Goal: Information Seeking & Learning: Learn about a topic

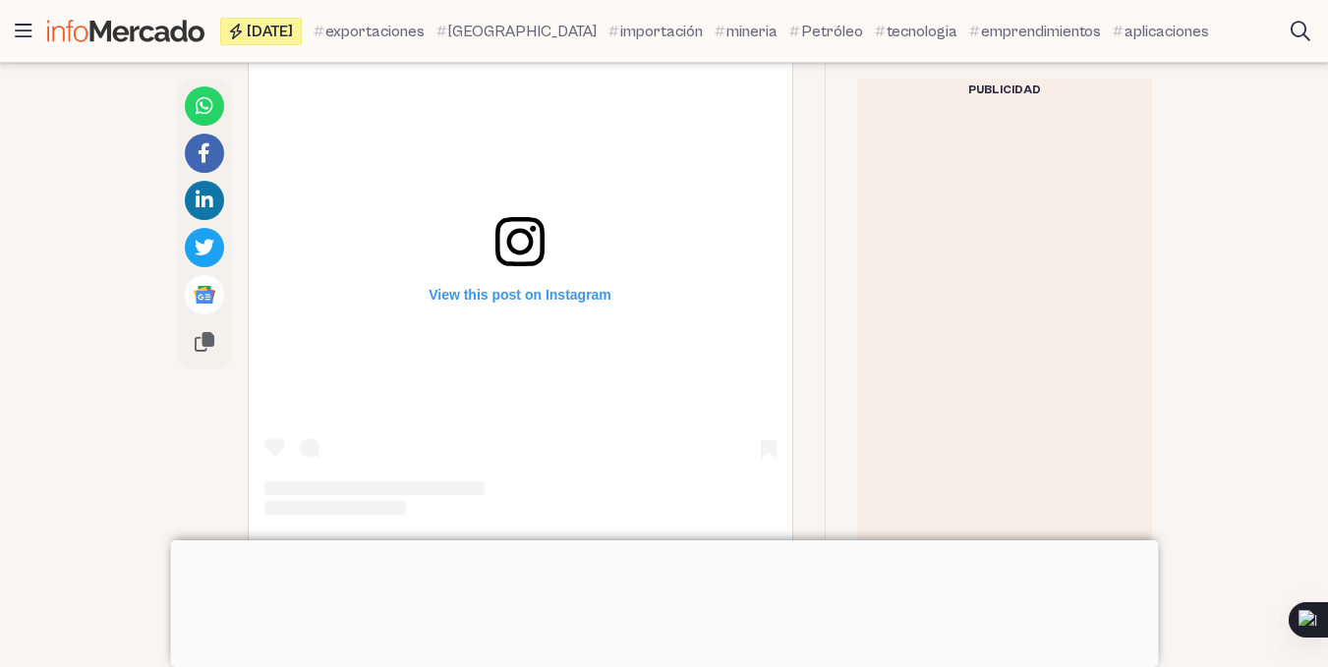
scroll to position [2491, 0]
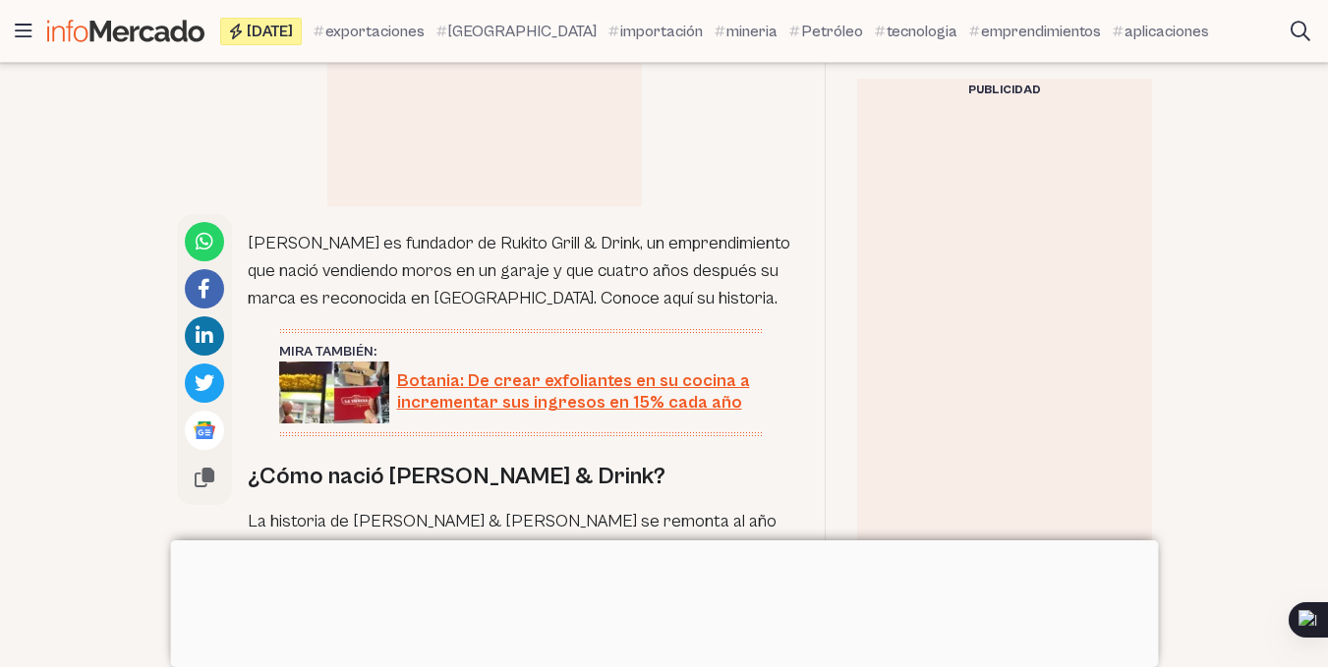
scroll to position [1114, 0]
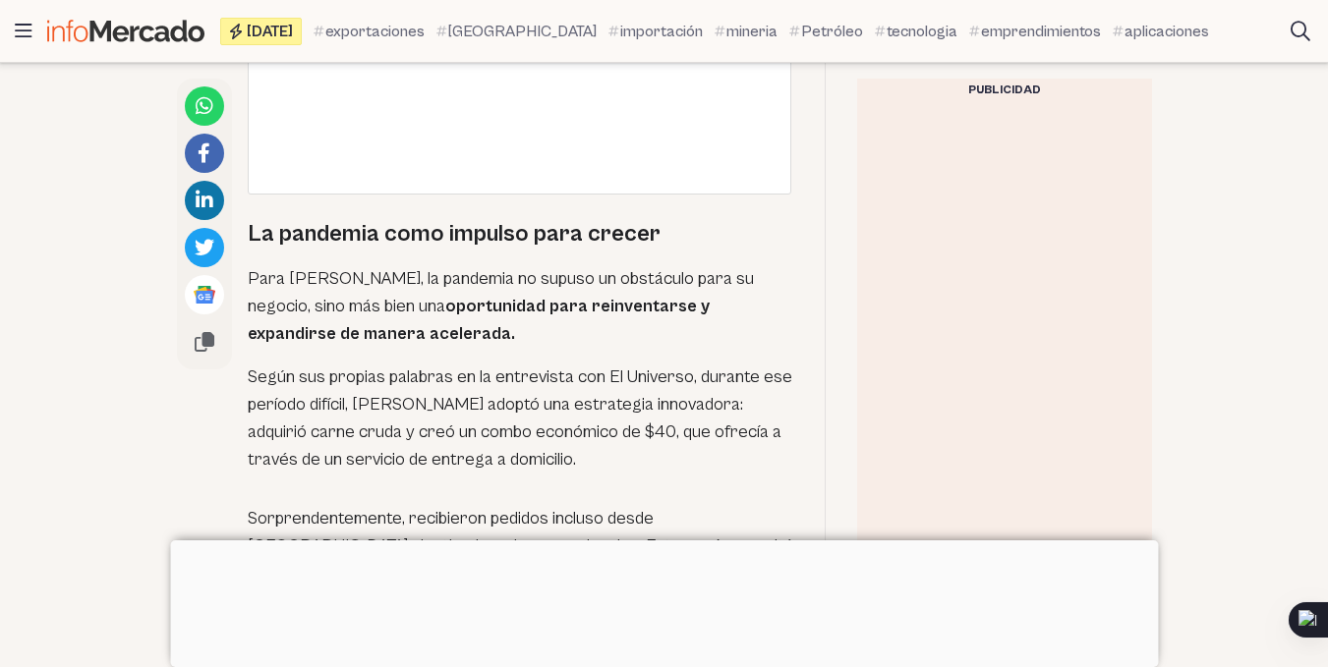
scroll to position [3119, 0]
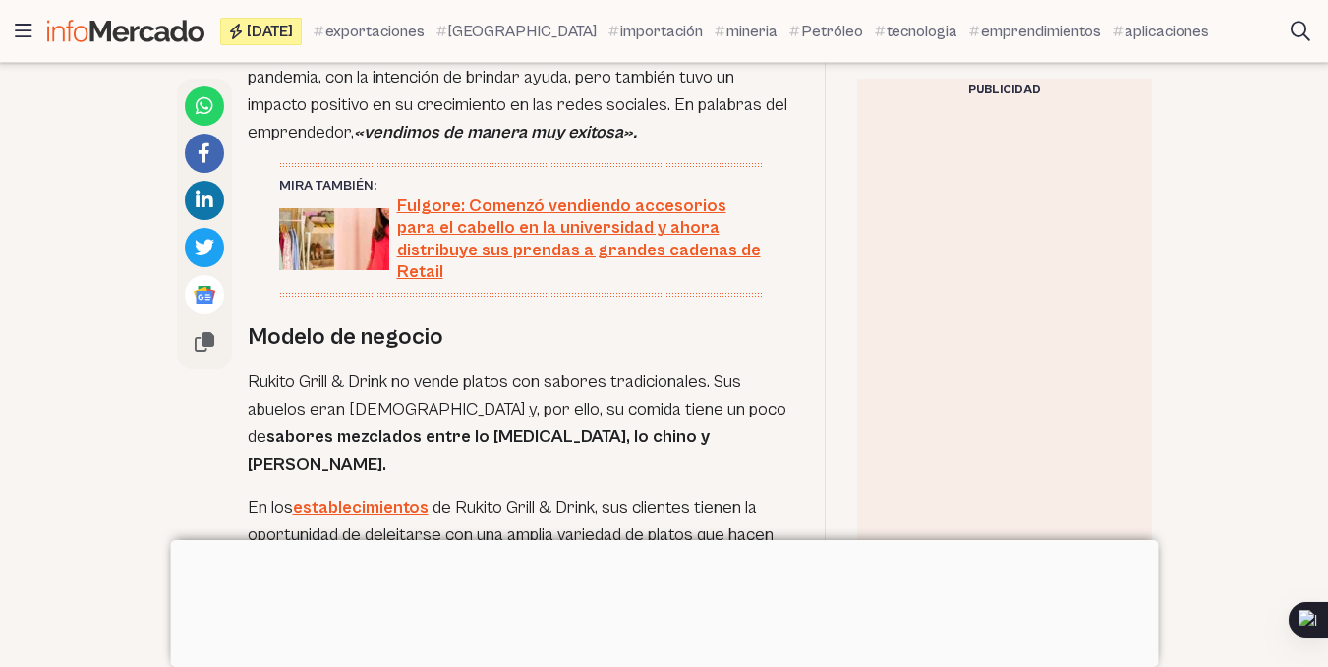
scroll to position [3545, 0]
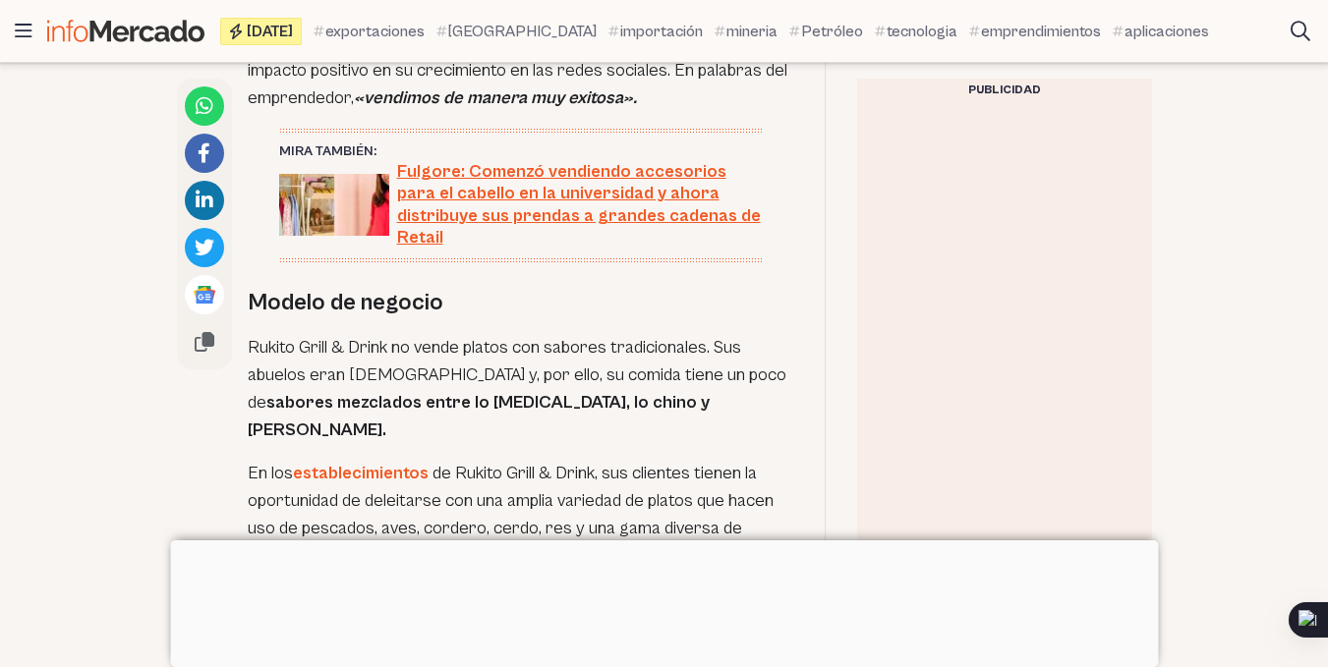
click at [394, 463] on link "establecimientos" at bounding box center [361, 473] width 136 height 21
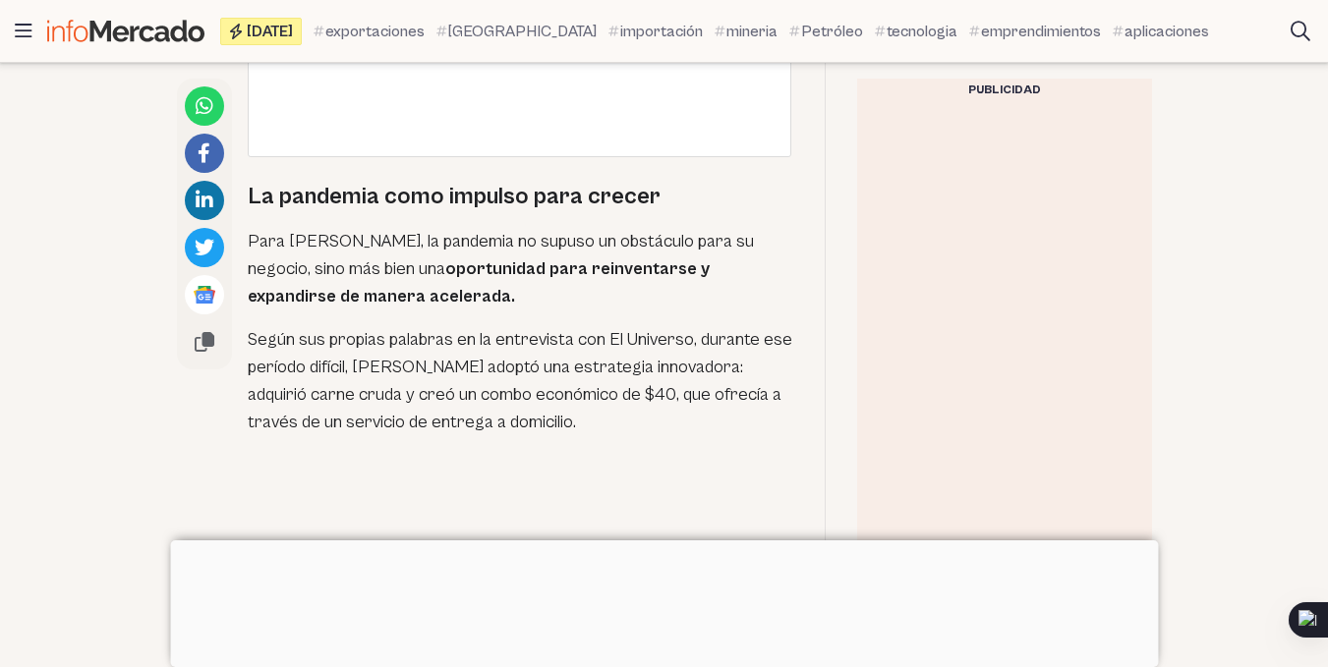
scroll to position [2690, 0]
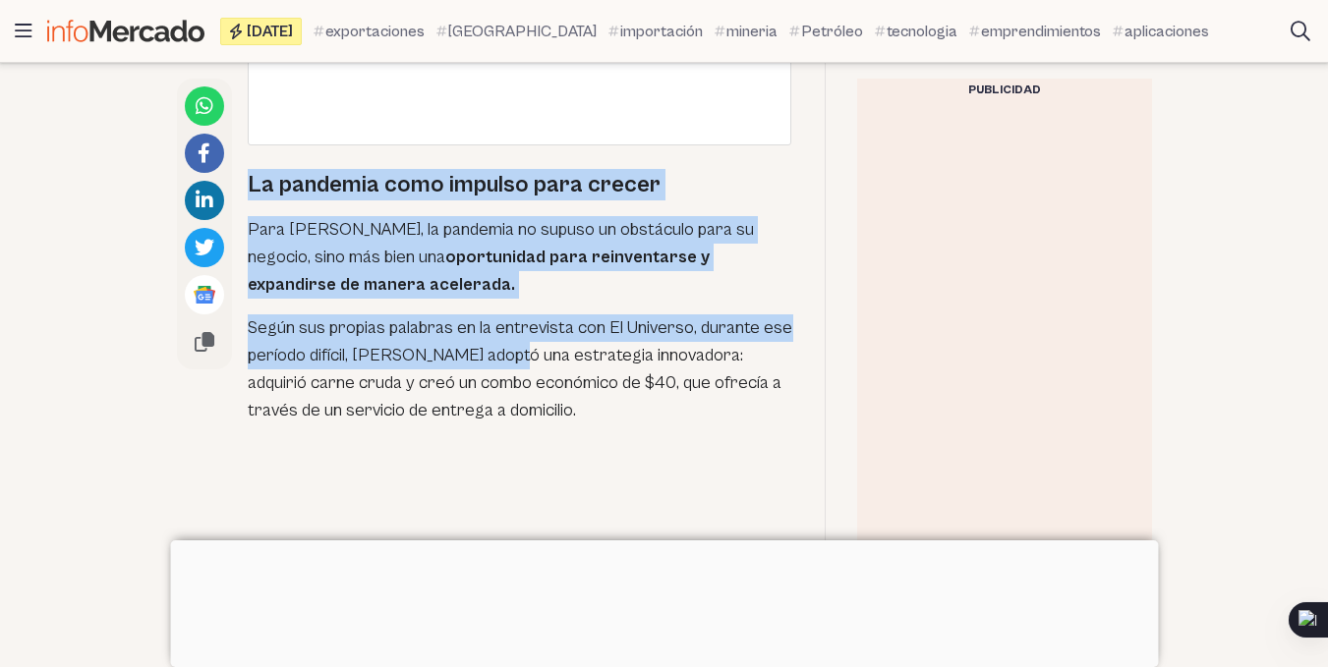
drag, startPoint x: 248, startPoint y: 142, endPoint x: 511, endPoint y: 309, distance: 312.0
click at [511, 309] on div "[PERSON_NAME] es fundador de Rukito Grill & Drink, un emprendimiento que nació …" at bounding box center [521, 644] width 546 height 4355
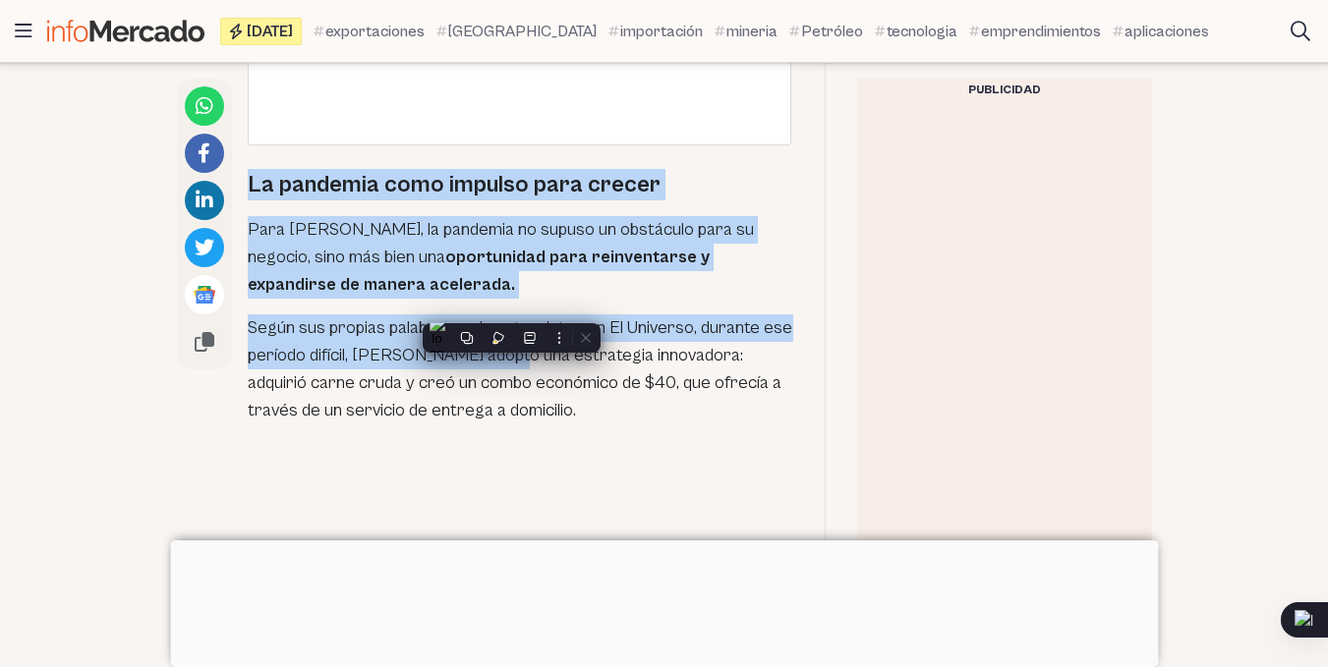
click at [268, 169] on h2 "La pandemia como impulso para crecer" at bounding box center [521, 184] width 546 height 31
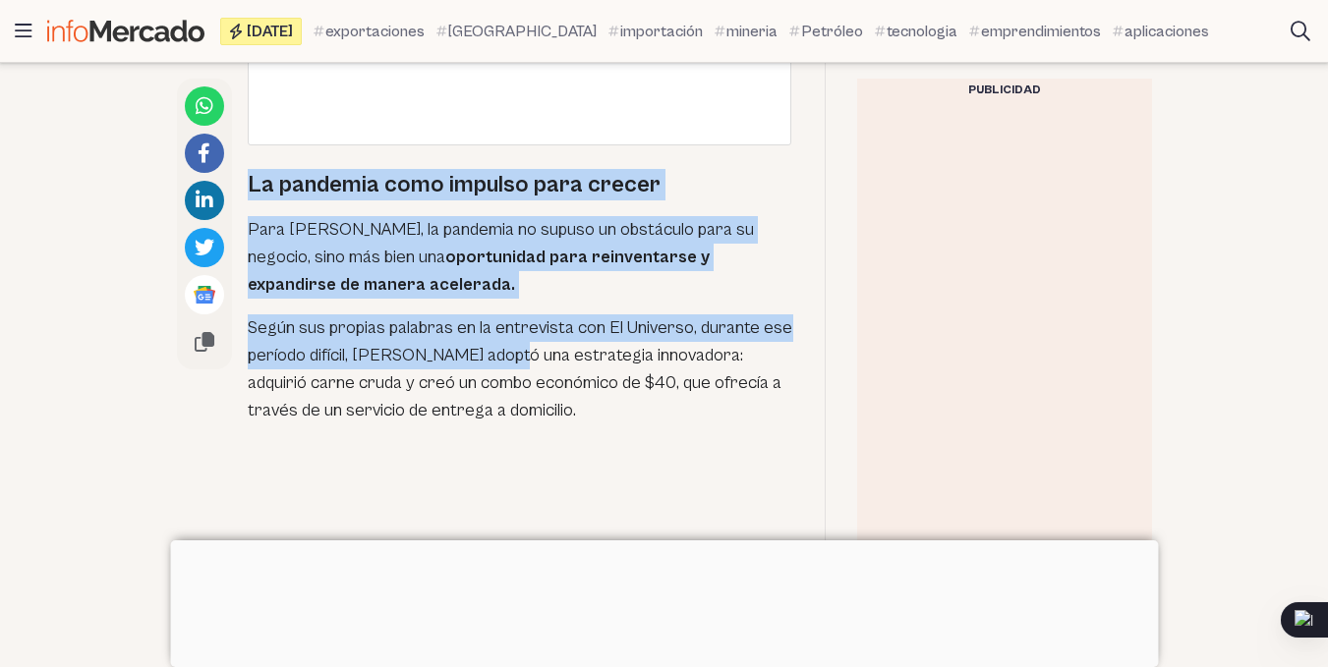
click at [250, 169] on h2 "La pandemia como impulso para crecer" at bounding box center [521, 184] width 546 height 31
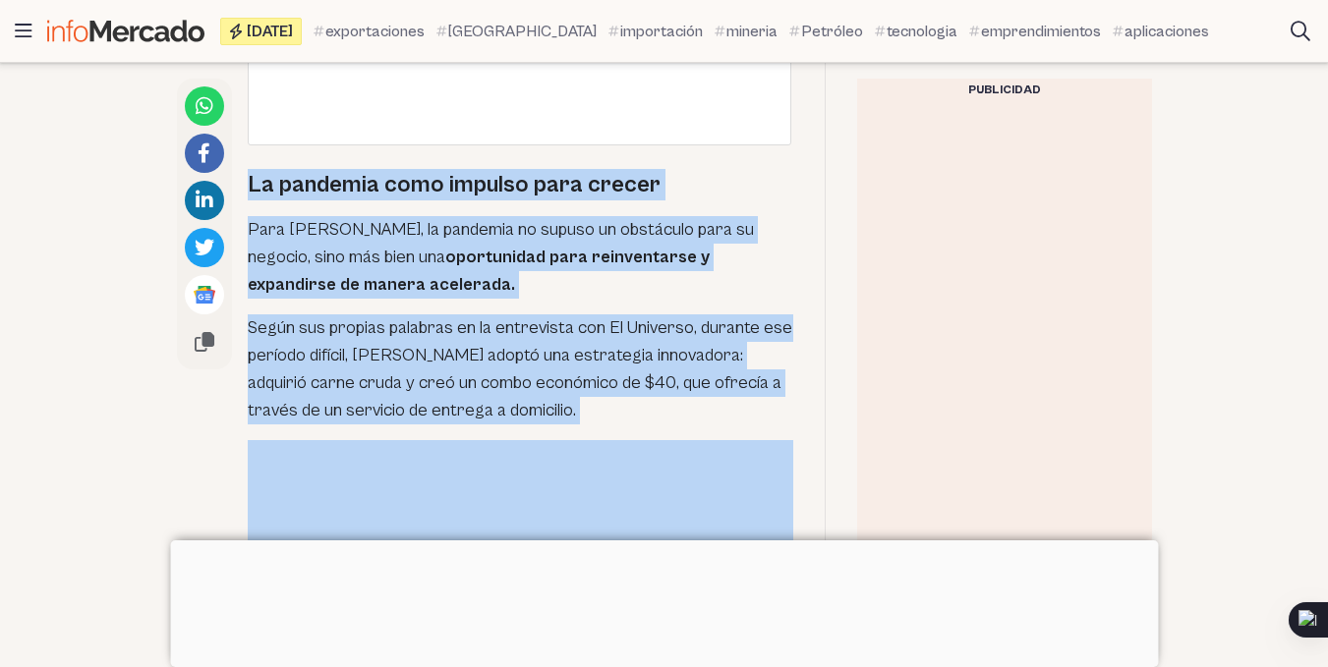
drag, startPoint x: 251, startPoint y: 141, endPoint x: 510, endPoint y: 379, distance: 352.7
click at [510, 379] on div "[PERSON_NAME] es fundador de Rukito Grill & Drink, un emprendimiento que nació …" at bounding box center [521, 644] width 546 height 4355
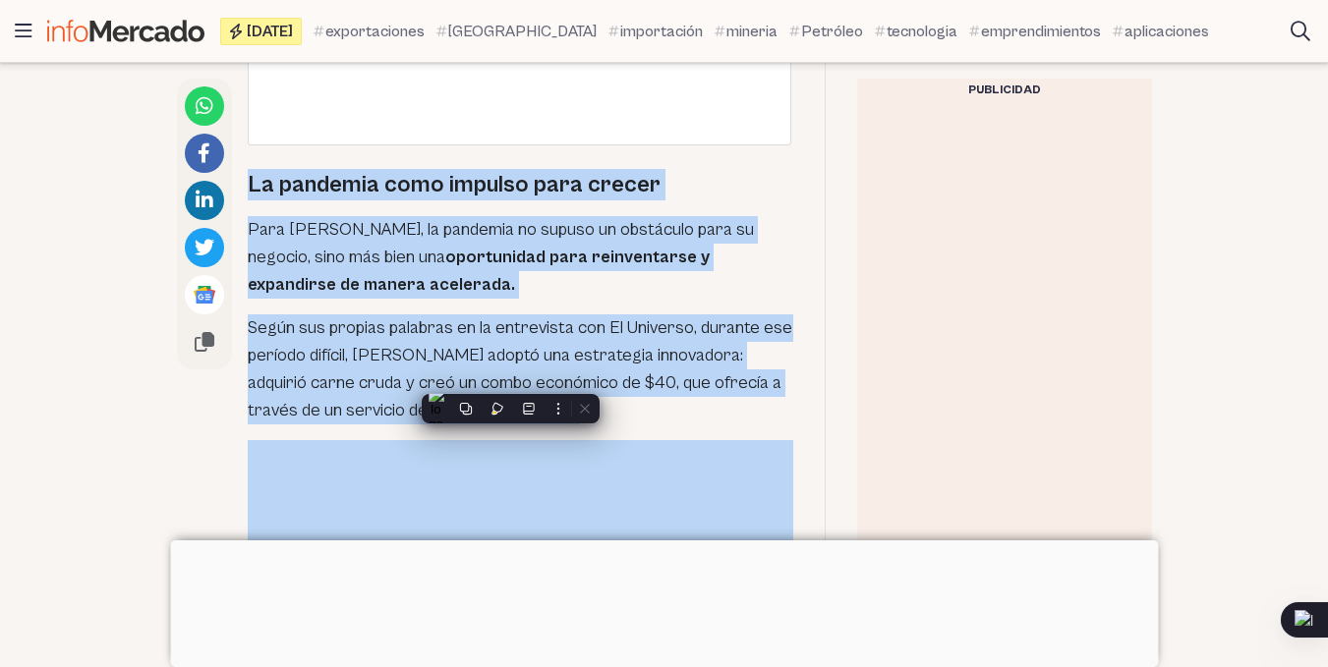
copy div "La pandemia como impulso para crecer Para [PERSON_NAME], la pandemia no supuso …"
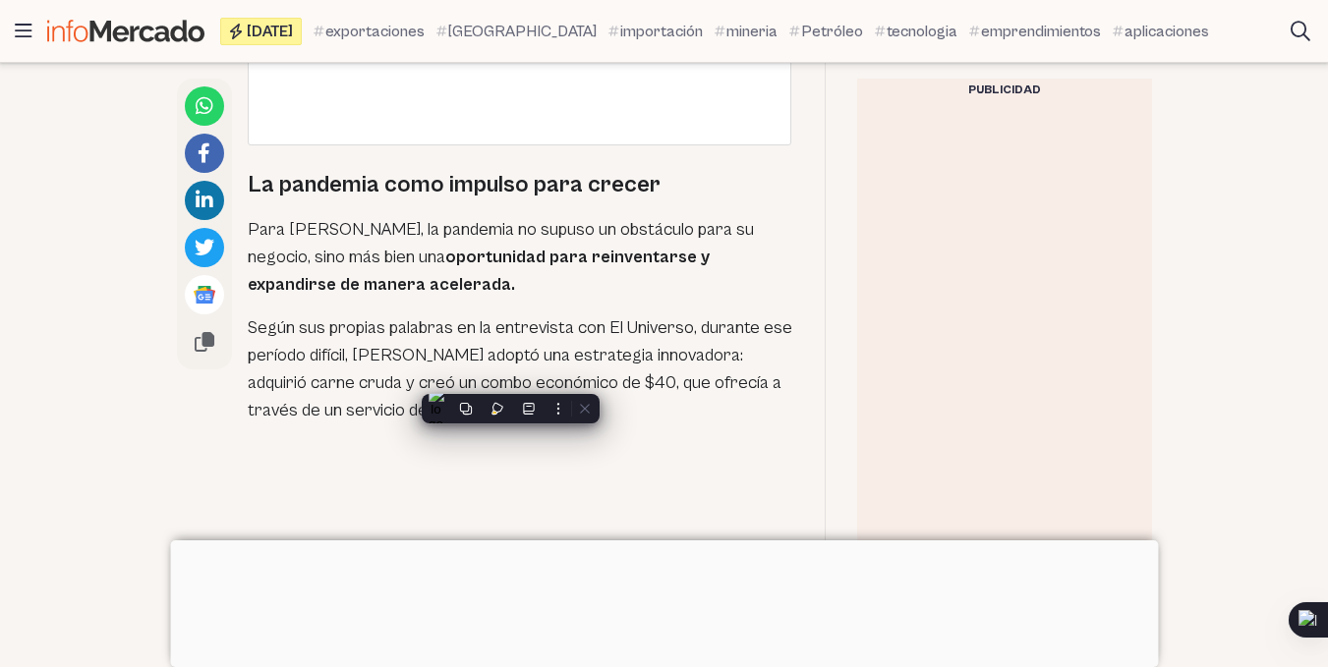
click at [1265, 337] on article "Emprendimientos Rukito: Empezó vendiendo moros en un garaje y ahora va por su s…" at bounding box center [664, 500] width 1328 height 5681
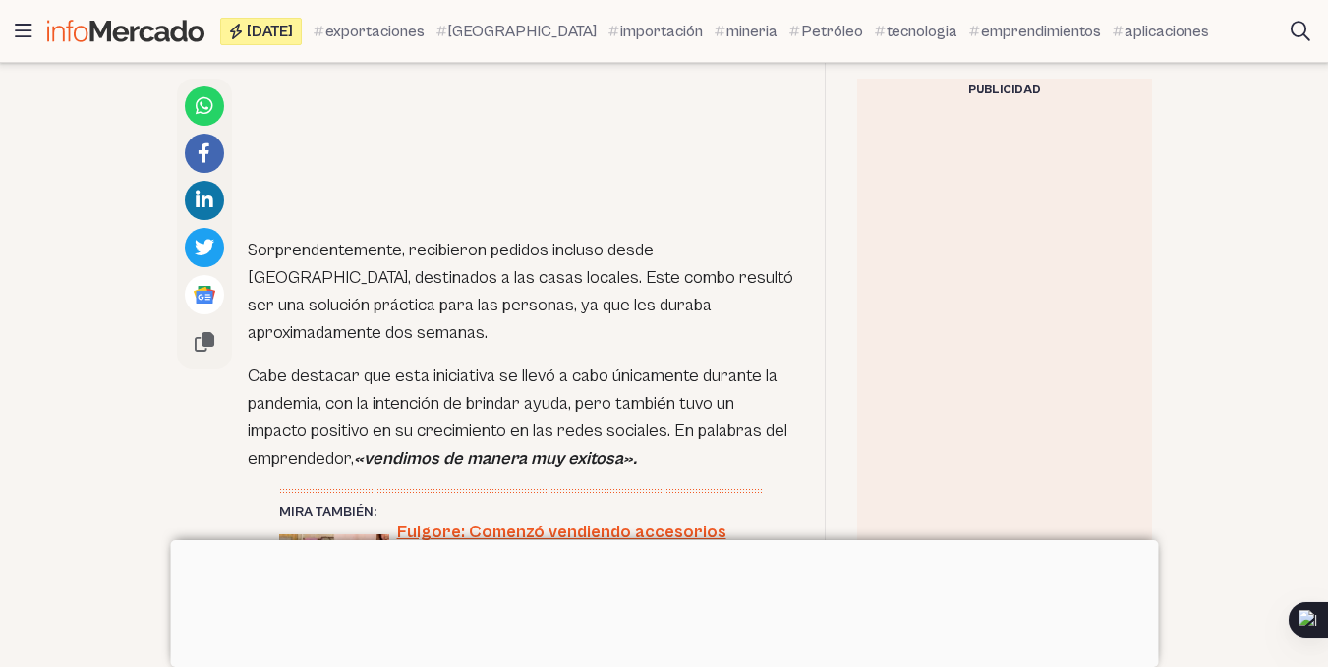
scroll to position [3207, 0]
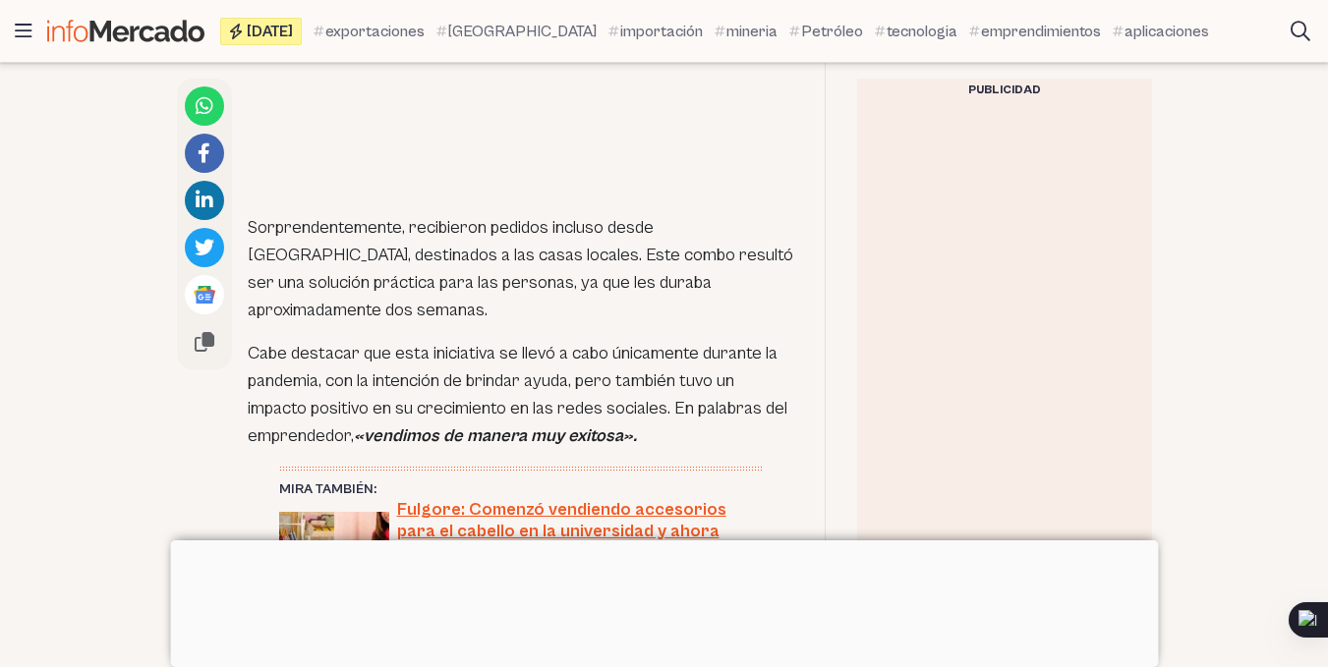
click at [488, 214] on p "Sorprendentemente, recibieron pedidos incluso desde [GEOGRAPHIC_DATA], destinad…" at bounding box center [521, 269] width 546 height 110
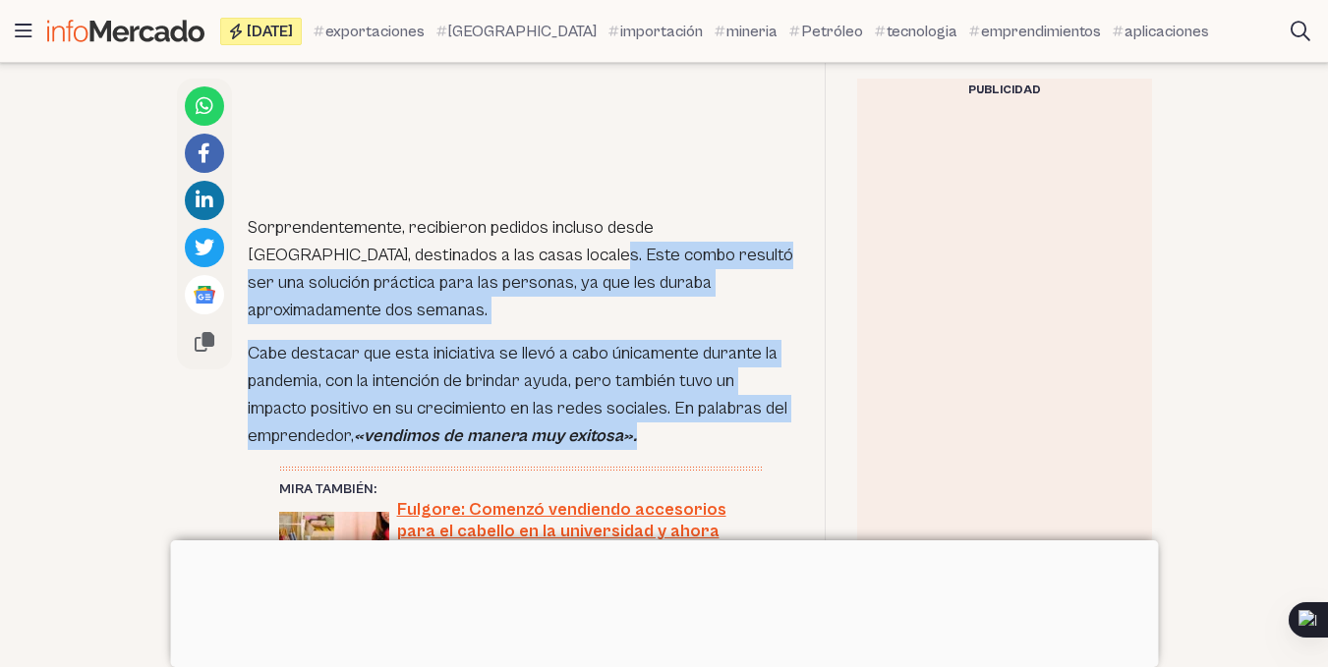
drag, startPoint x: 478, startPoint y: 205, endPoint x: 668, endPoint y: 394, distance: 268.3
click at [668, 394] on div "[PERSON_NAME] es fundador de Rukito Grill & Drink, un emprendimiento que nació …" at bounding box center [521, 127] width 546 height 4355
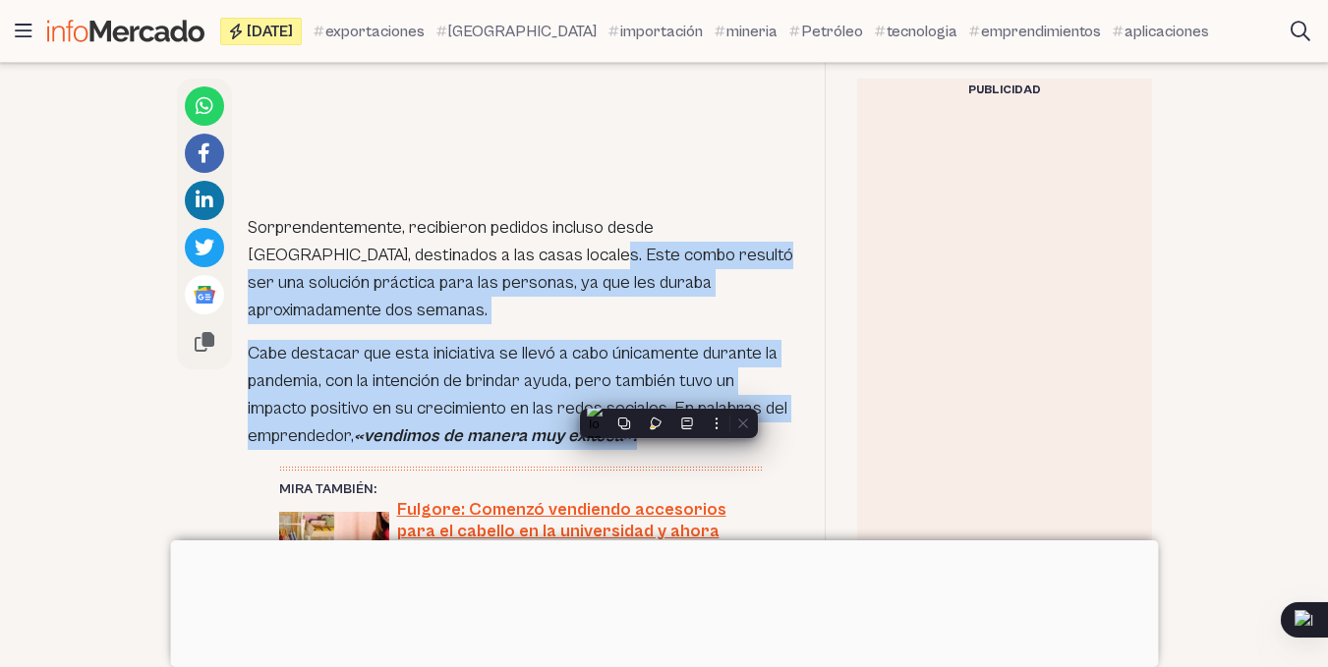
copy div "Este combo resultó ser una solución práctica para las personas, ya que les dura…"
